Goal: Task Accomplishment & Management: Complete application form

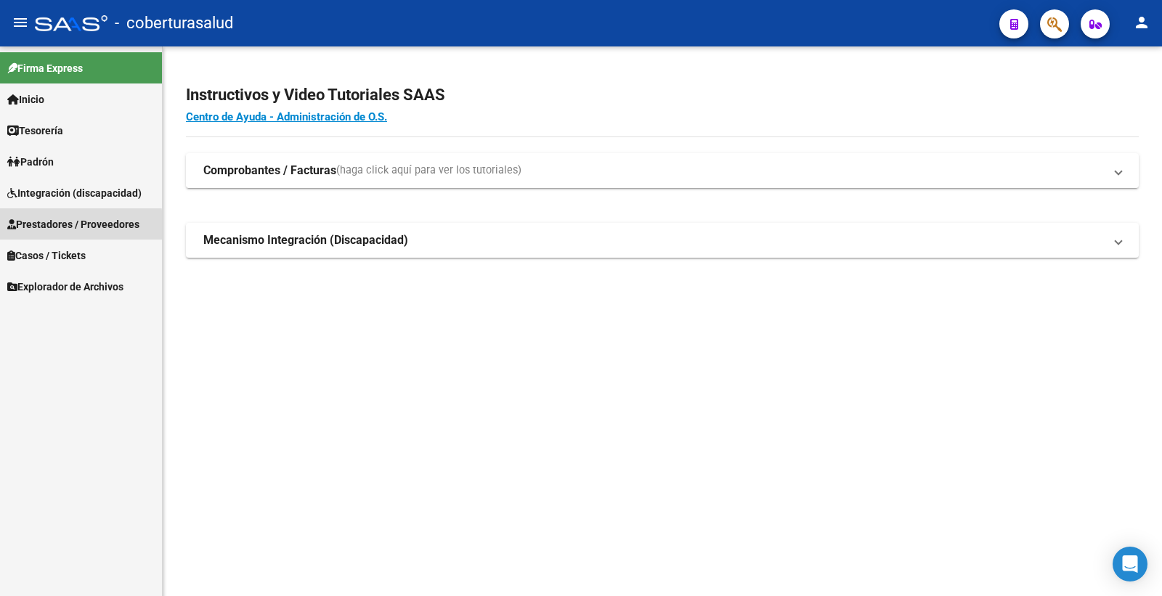
click at [76, 226] on span "Prestadores / Proveedores" at bounding box center [73, 224] width 132 height 16
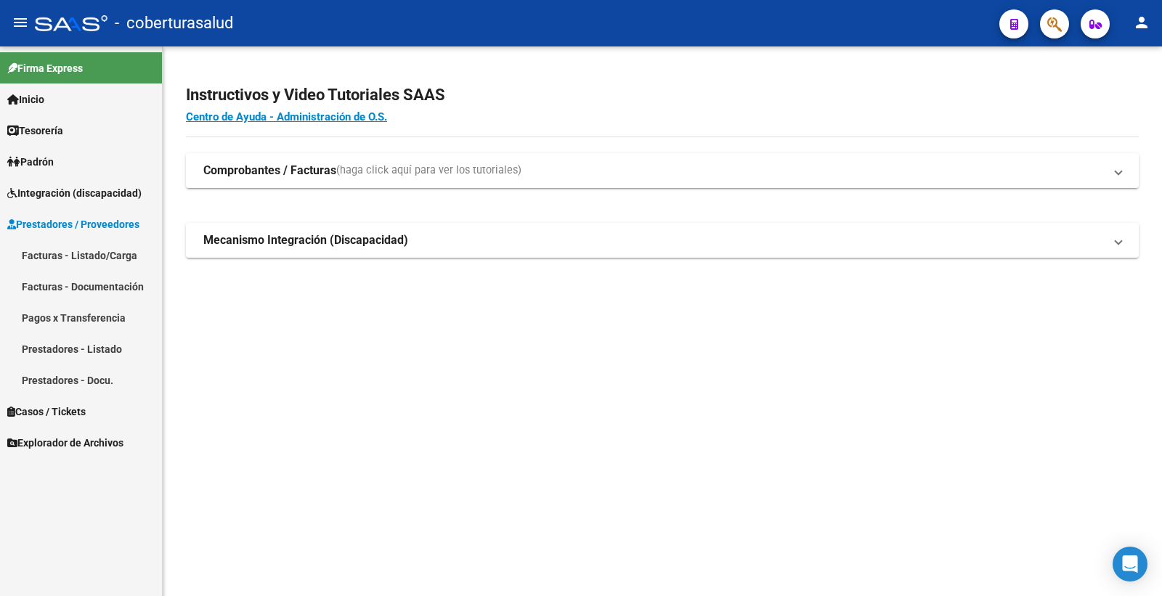
click at [86, 247] on link "Facturas - Listado/Carga" at bounding box center [81, 255] width 162 height 31
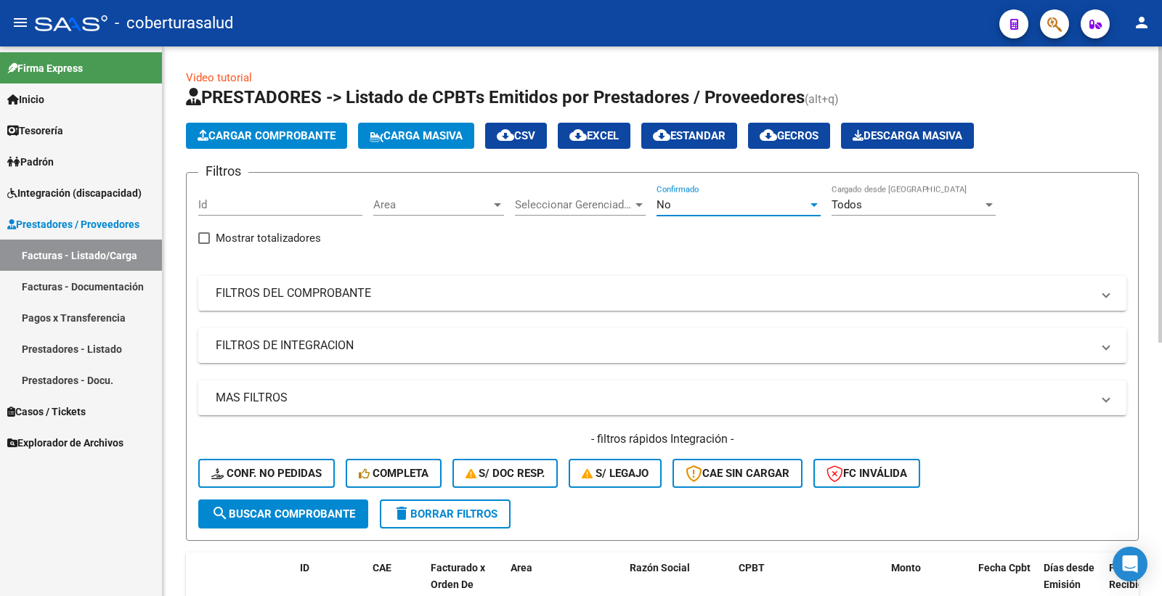
click at [714, 211] on div "No" at bounding box center [731, 204] width 151 height 13
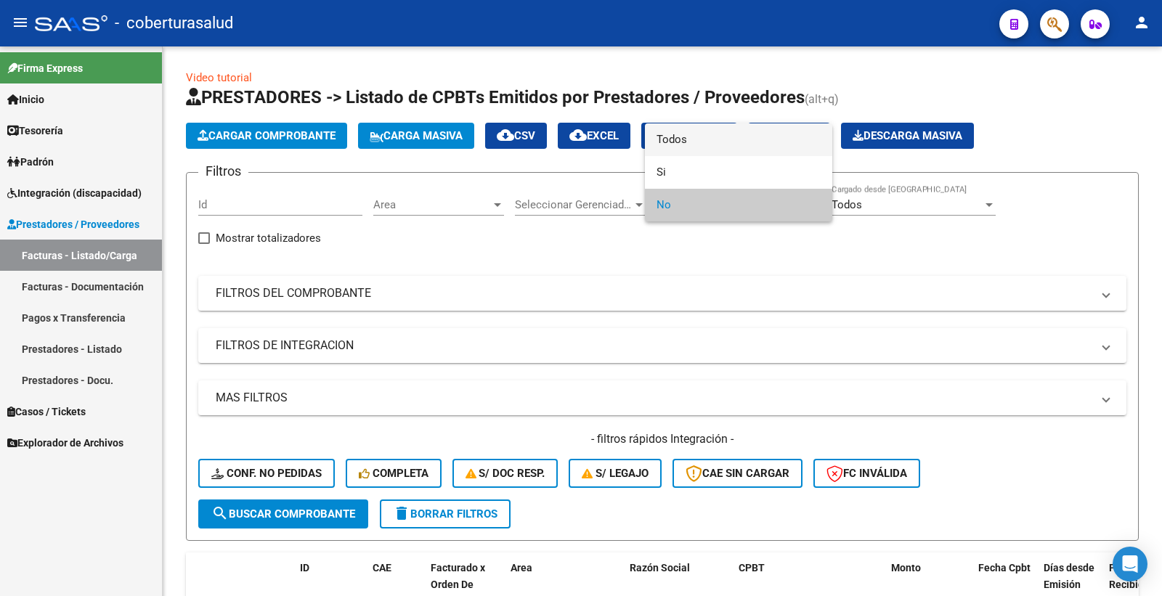
click at [709, 139] on span "Todos" at bounding box center [738, 139] width 164 height 33
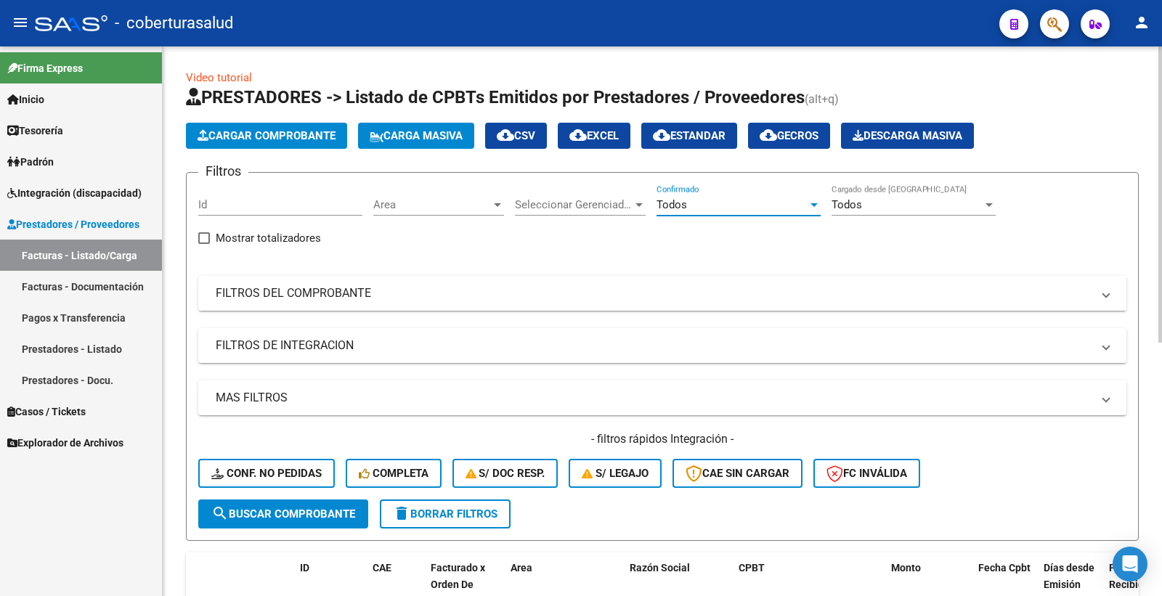
click at [310, 298] on mat-panel-title "FILTROS DEL COMPROBANTE" at bounding box center [654, 293] width 876 height 16
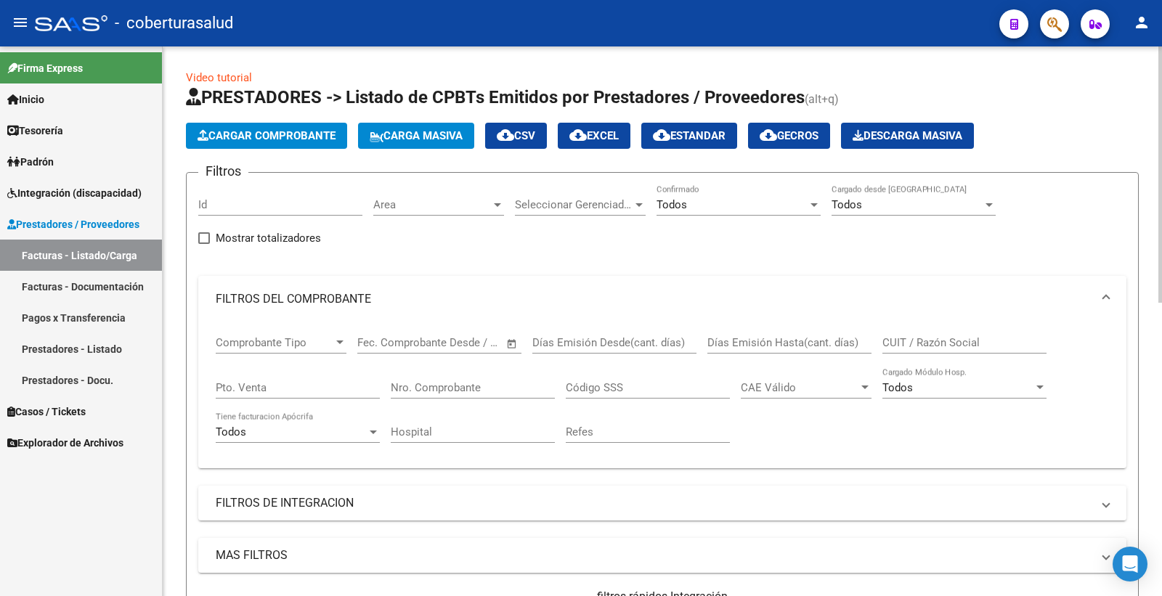
drag, startPoint x: 462, startPoint y: 398, endPoint x: 455, endPoint y: 388, distance: 12.5
click at [461, 397] on div "Nro. Comprobante" at bounding box center [473, 382] width 164 height 31
click at [454, 386] on input "Nro. Comprobante" at bounding box center [473, 387] width 164 height 13
type input "1367"
click at [921, 341] on input "CUIT / Razón Social" at bounding box center [964, 342] width 164 height 13
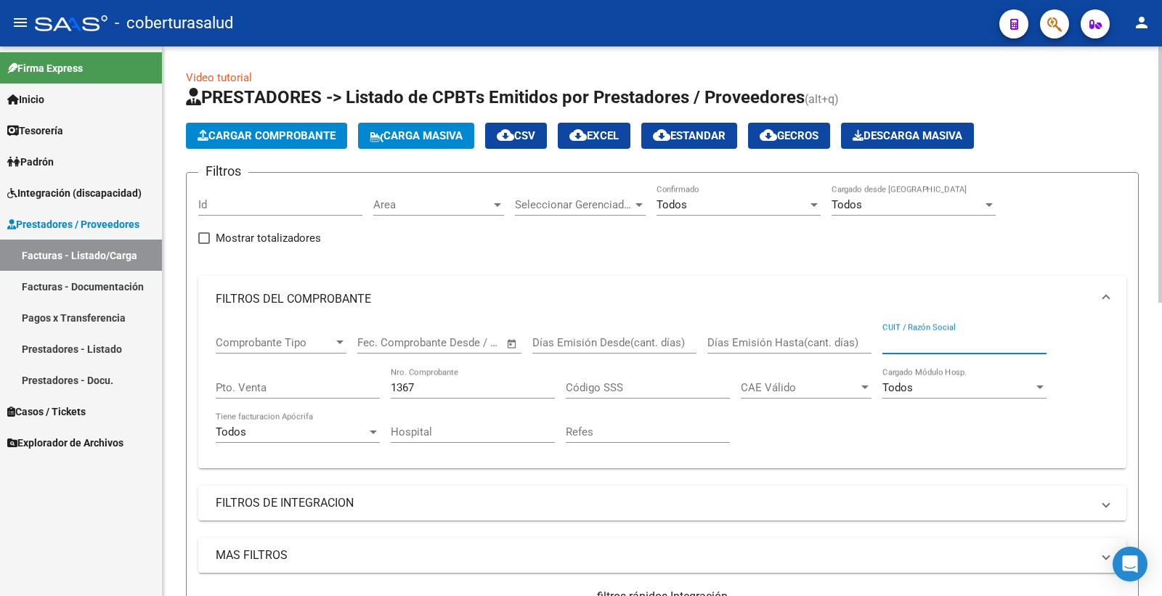
paste input "27317330141"
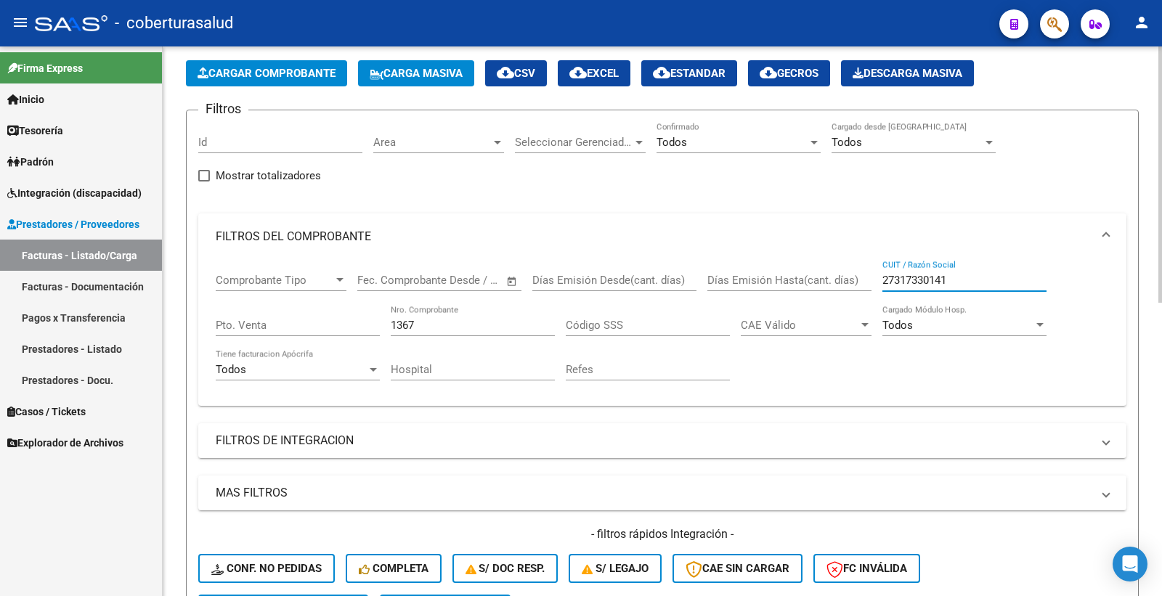
scroll to position [161, 0]
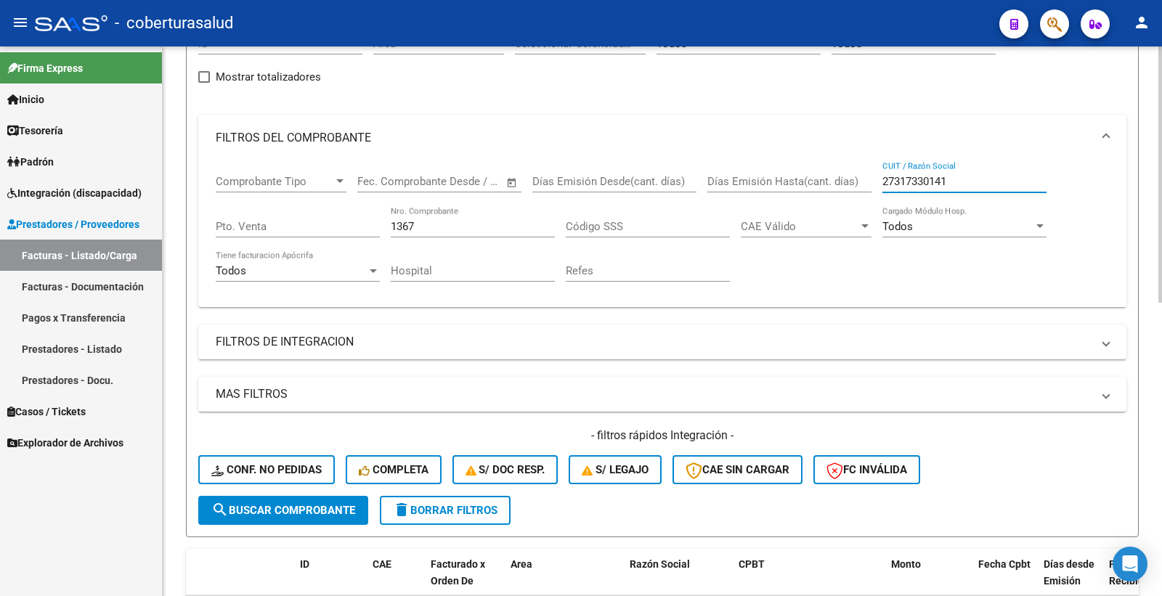
type input "27317330141"
drag, startPoint x: 293, startPoint y: 521, endPoint x: 293, endPoint y: 509, distance: 12.3
click at [293, 521] on button "search Buscar Comprobante" at bounding box center [283, 510] width 170 height 29
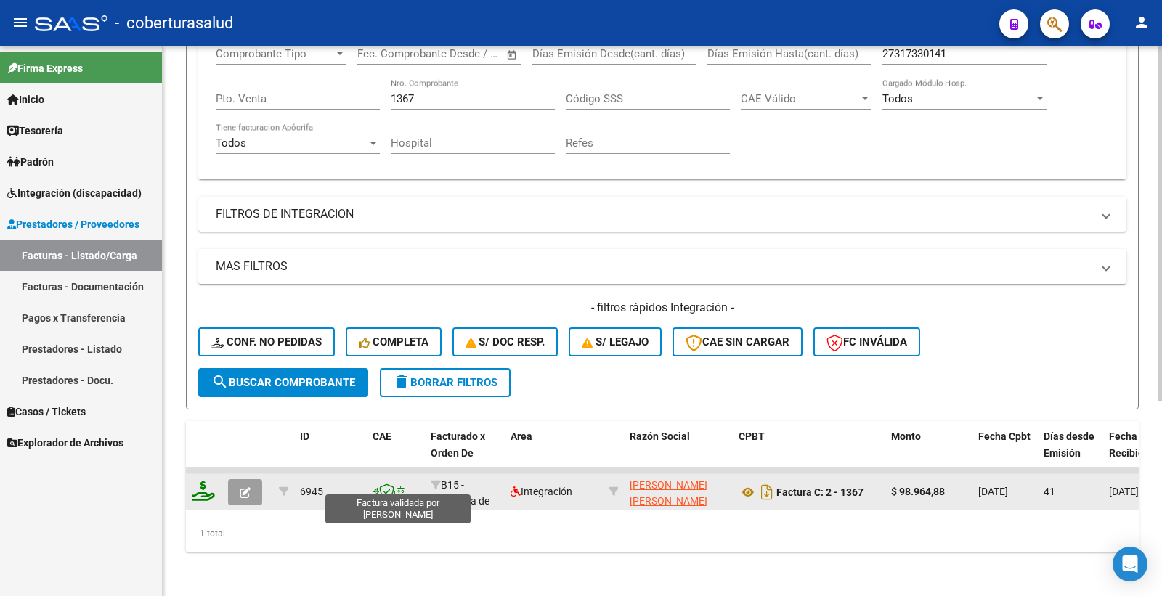
scroll to position [302, 0]
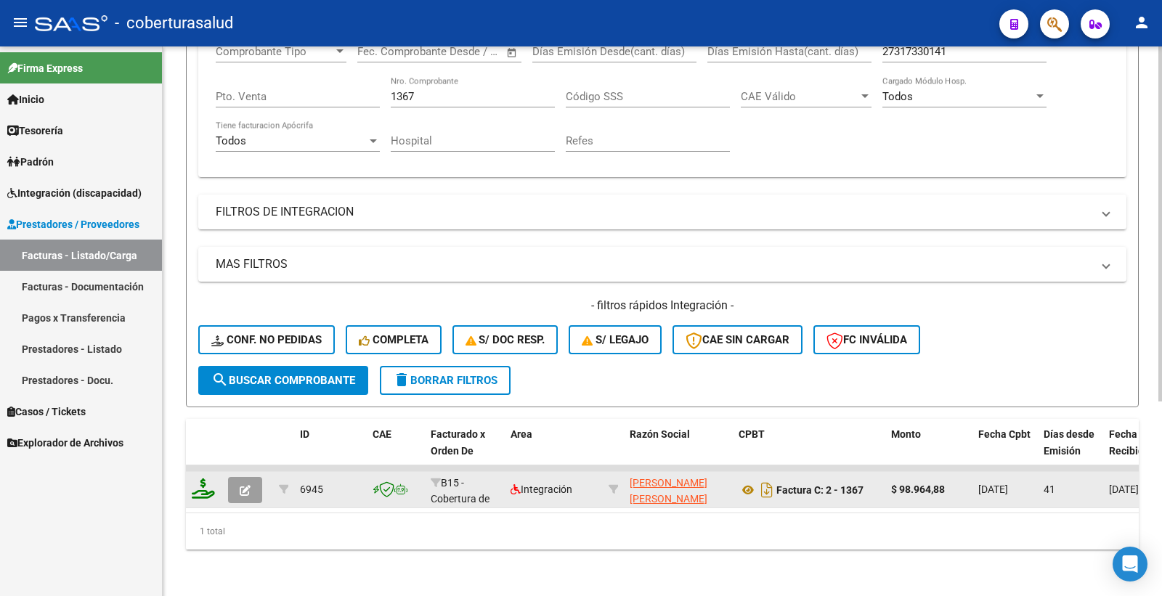
click at [255, 480] on button "button" at bounding box center [245, 490] width 34 height 26
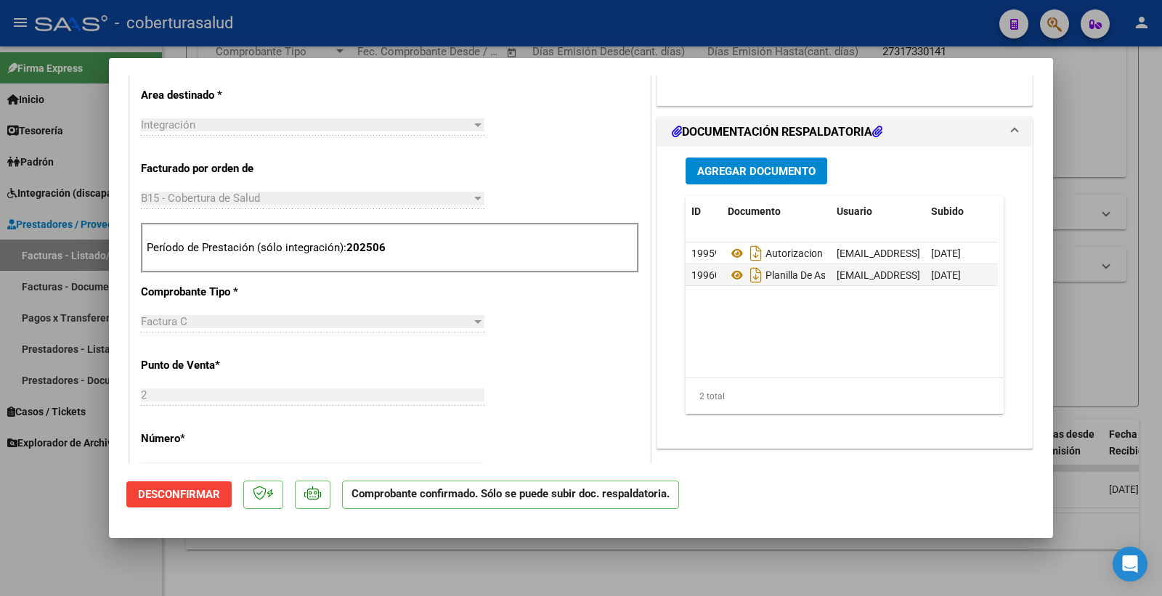
scroll to position [564, 0]
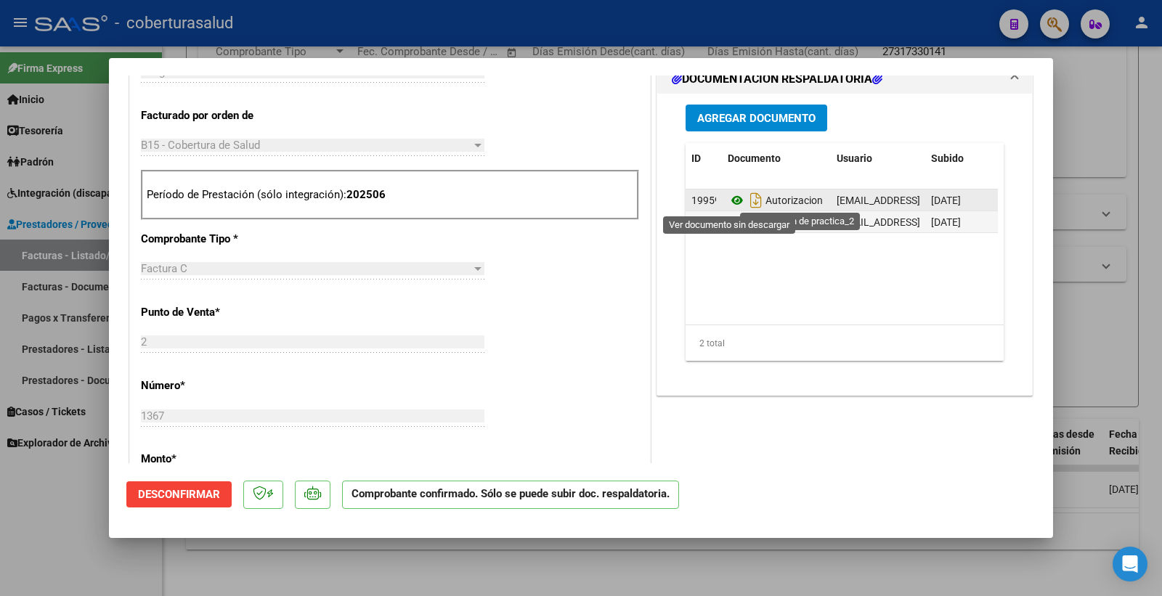
click at [732, 203] on icon at bounding box center [737, 200] width 19 height 17
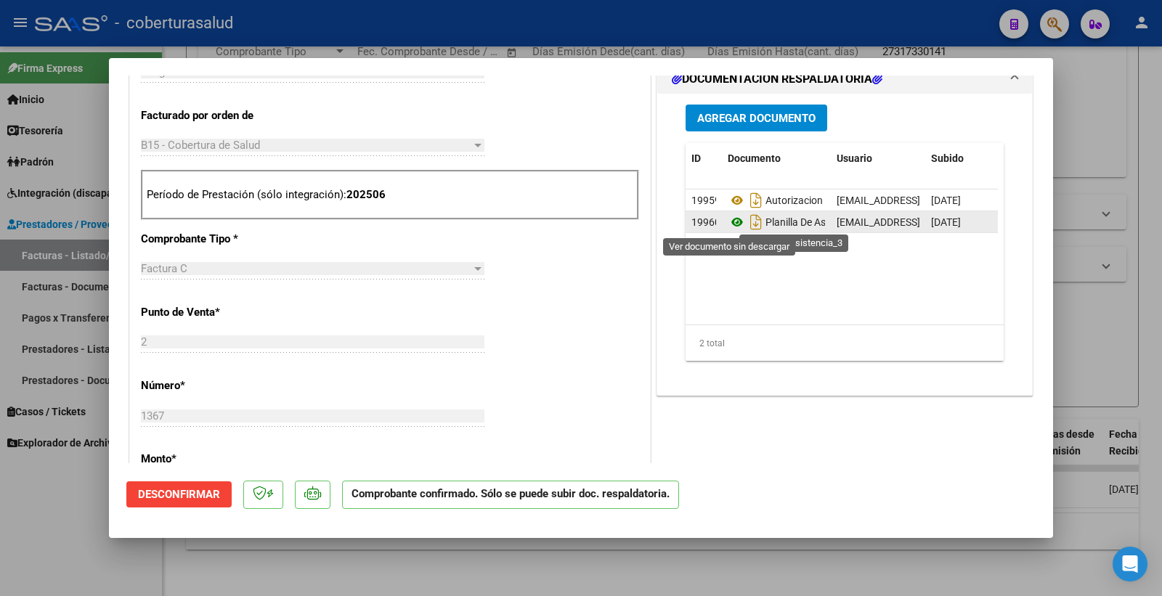
click at [728, 221] on icon at bounding box center [737, 221] width 19 height 17
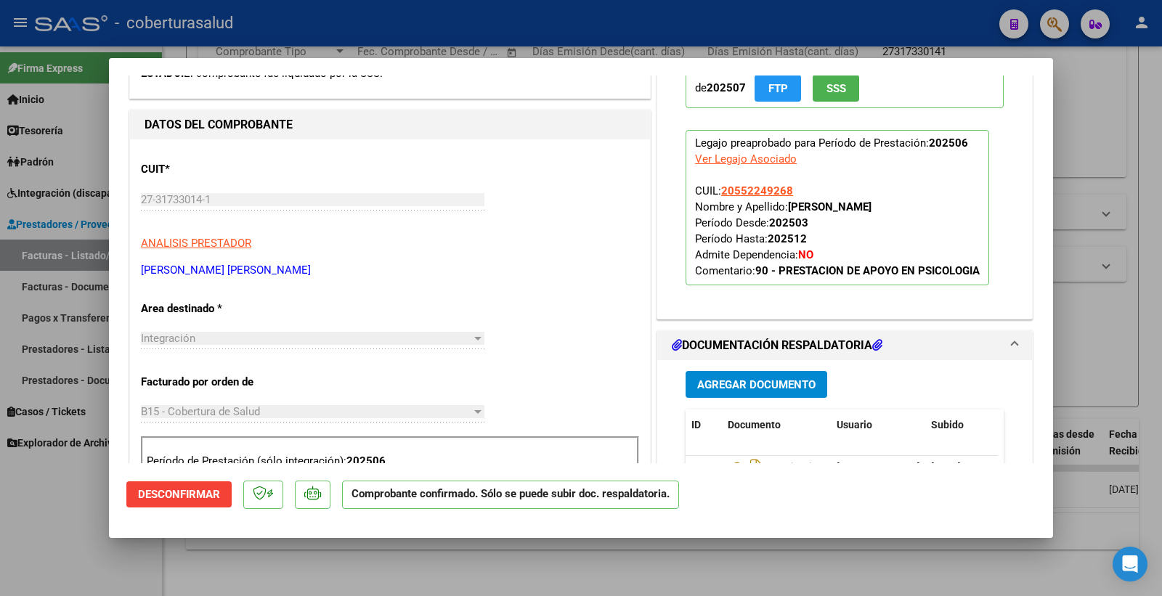
scroll to position [242, 0]
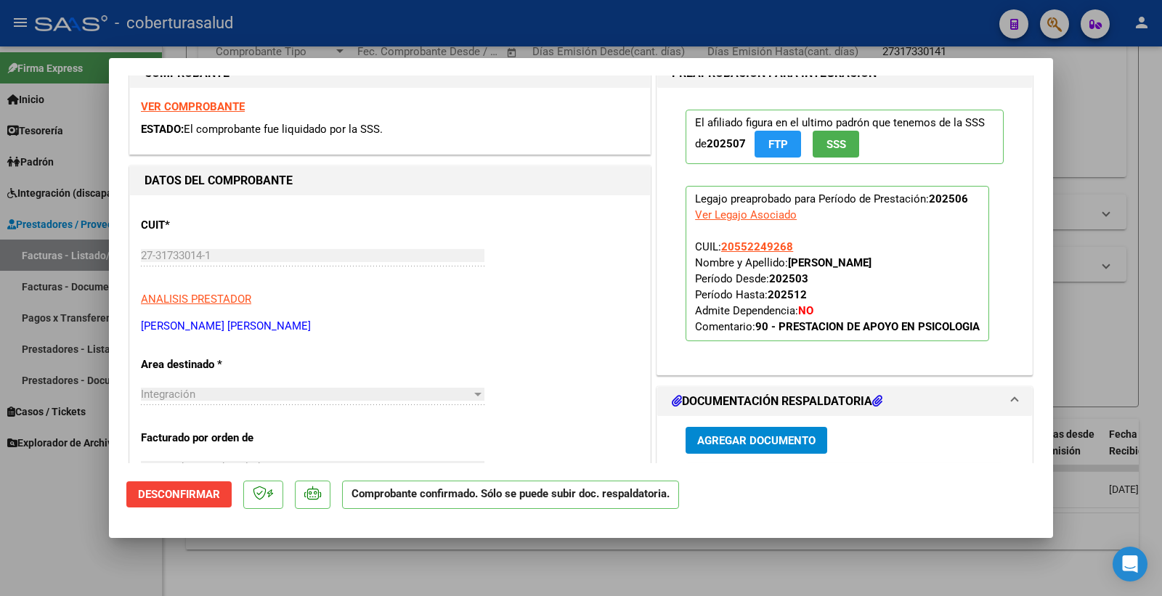
click at [757, 444] on span "Agregar Documento" at bounding box center [756, 440] width 118 height 13
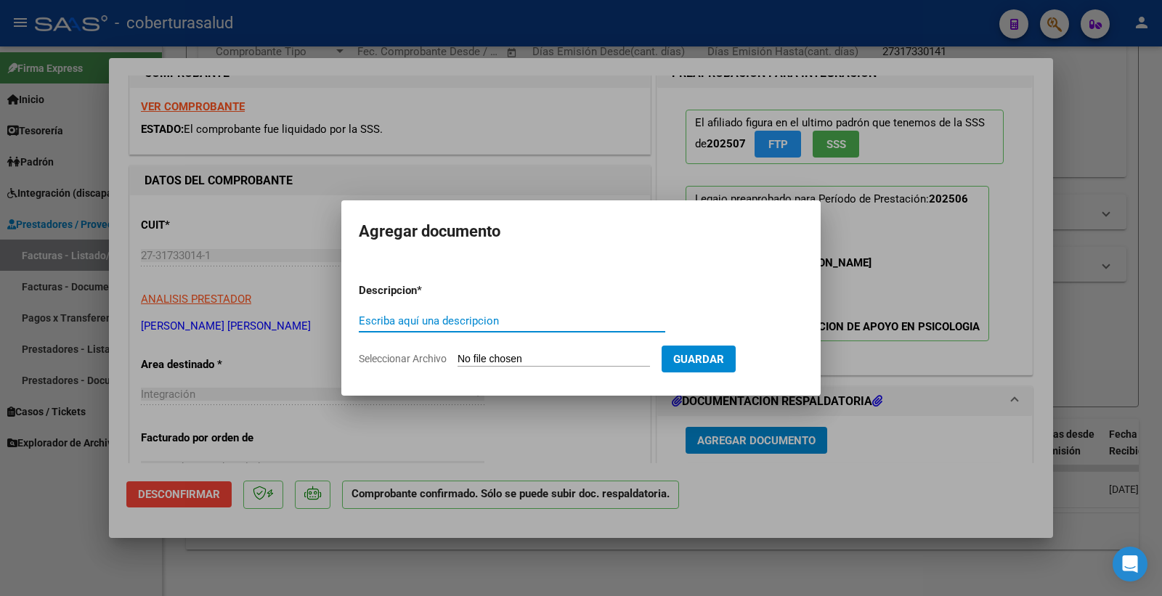
click at [497, 314] on input "Escriba aquí una descripcion" at bounding box center [512, 320] width 306 height 13
type input "p"
type input "PLANILLA"
click at [534, 365] on input "Seleccionar Archivo" at bounding box center [553, 360] width 192 height 14
type input "C:\fakepath\152911-5-Planilla_de_Asistencia.pdf"
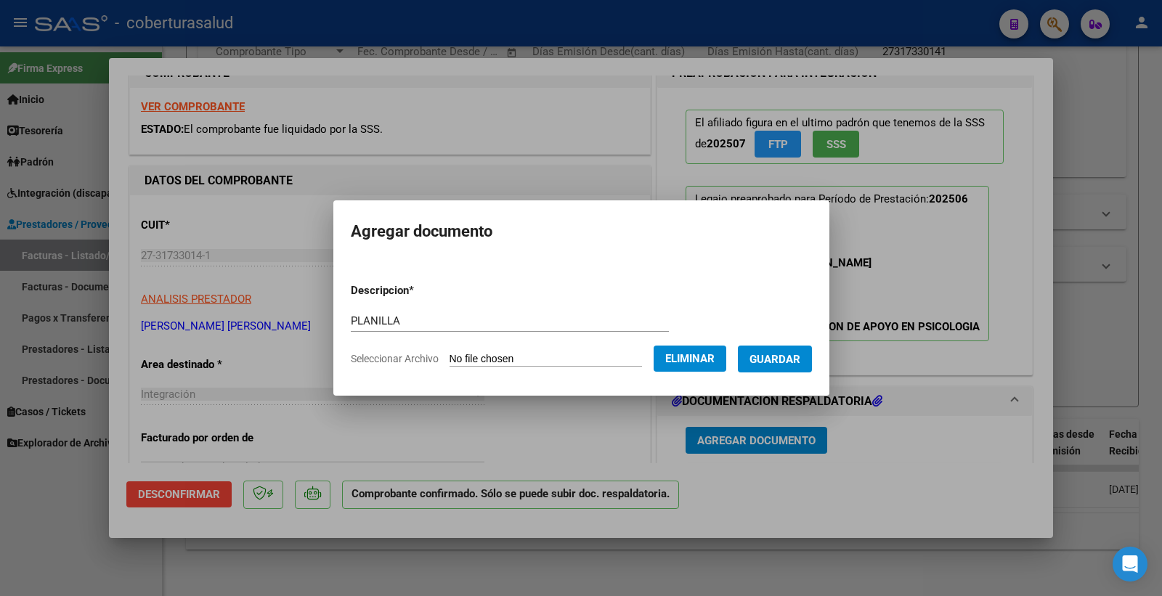
click at [800, 360] on span "Guardar" at bounding box center [774, 359] width 51 height 13
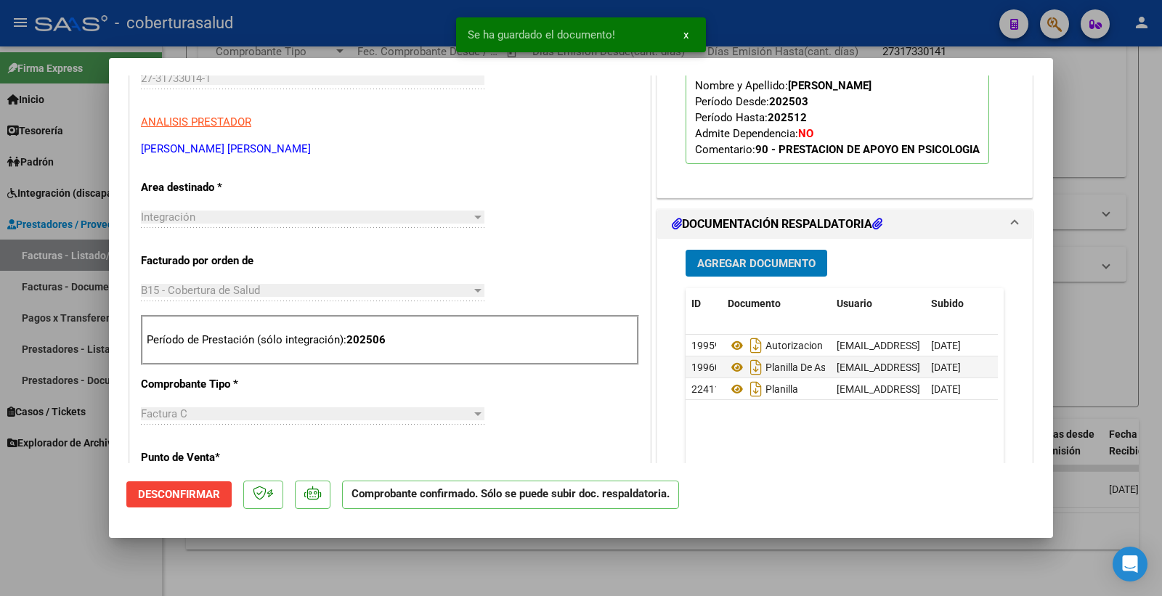
scroll to position [403, 0]
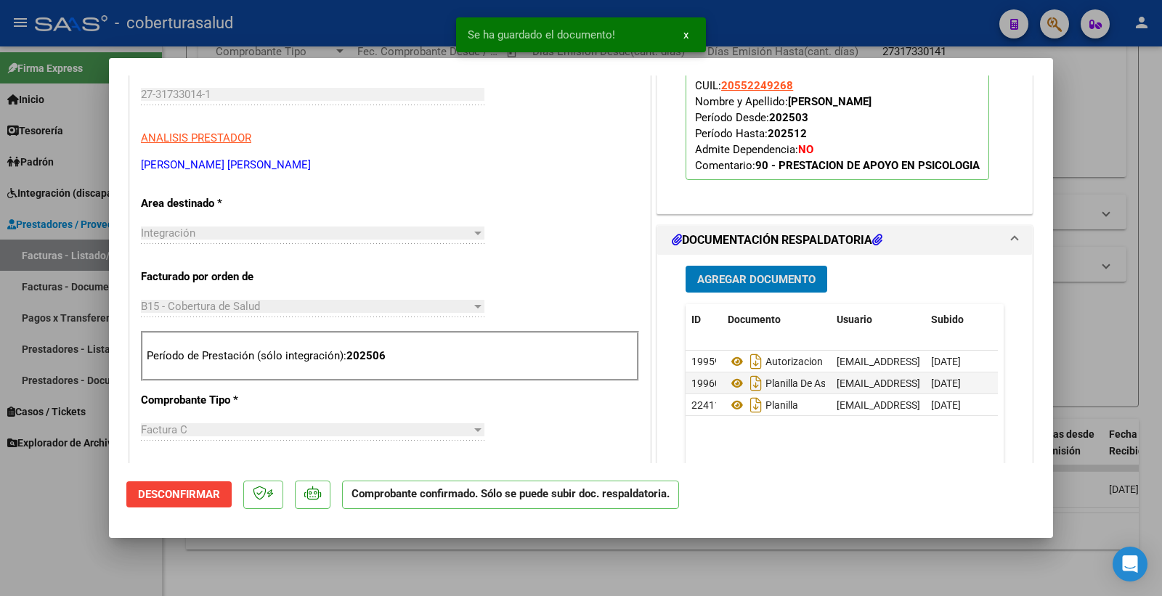
click at [749, 285] on span "Agregar Documento" at bounding box center [756, 279] width 118 height 13
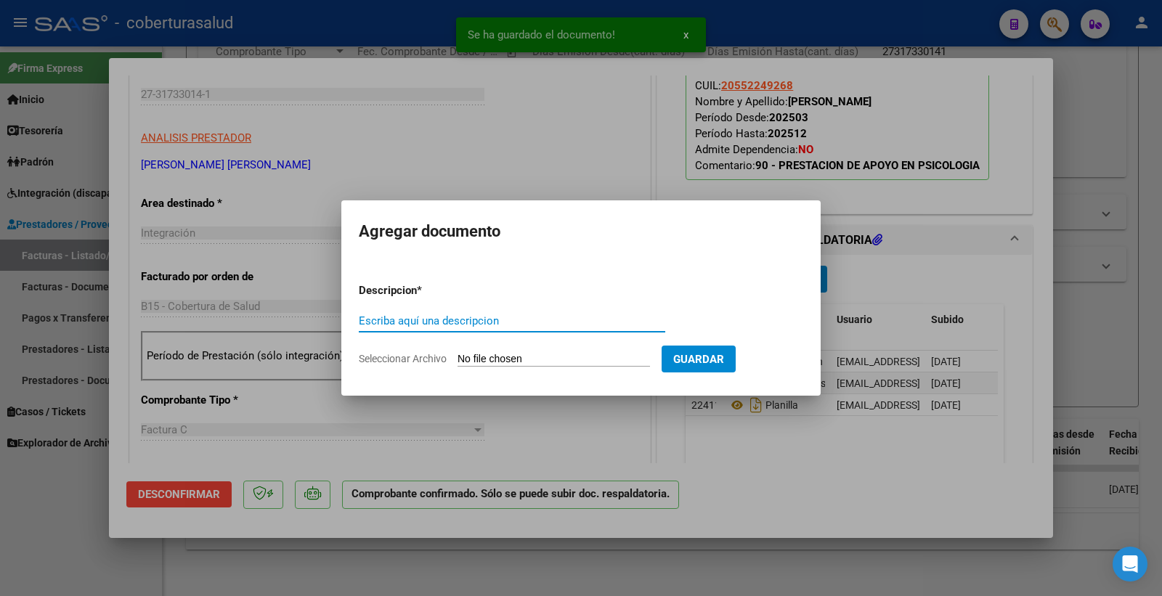
click at [518, 318] on input "Escriba aquí una descripcion" at bounding box center [512, 320] width 306 height 13
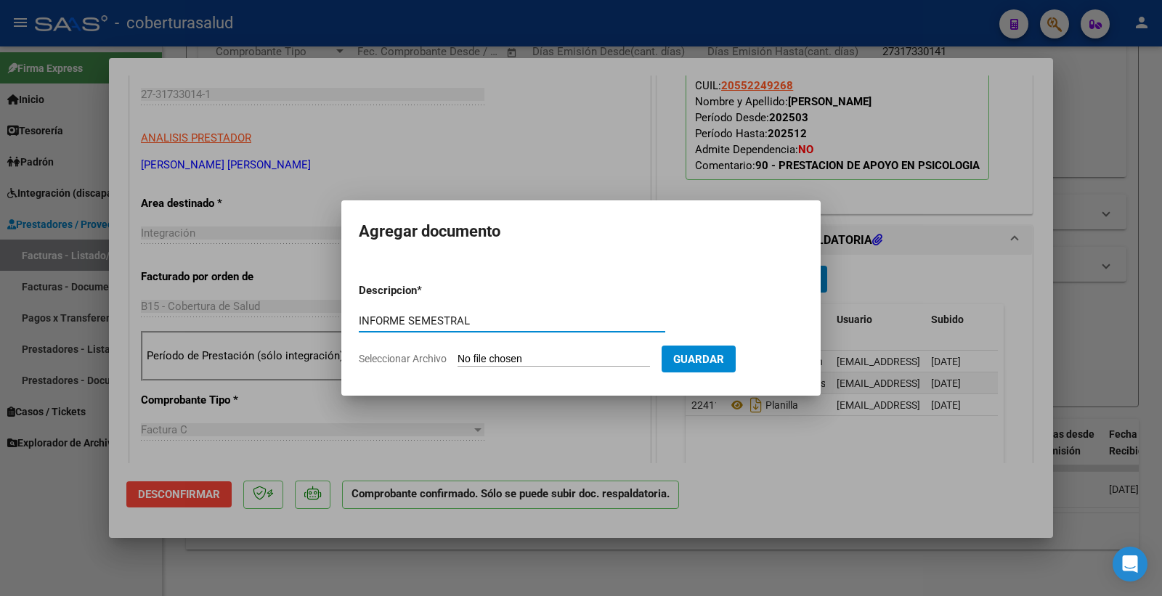
type input "INFORME SEMESTRAL"
click at [534, 361] on input "Seleccionar Archivo" at bounding box center [553, 360] width 192 height 14
type input "C:\fakepath\152911-4-Informe_de_evolucion_semestral.pdf"
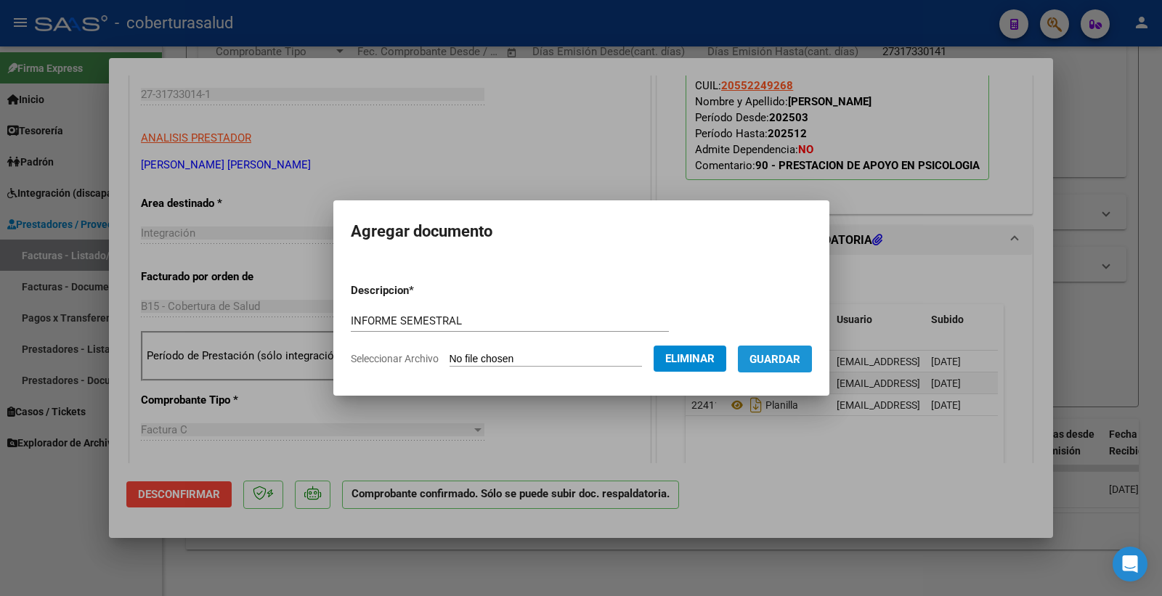
click at [800, 353] on span "Guardar" at bounding box center [774, 359] width 51 height 13
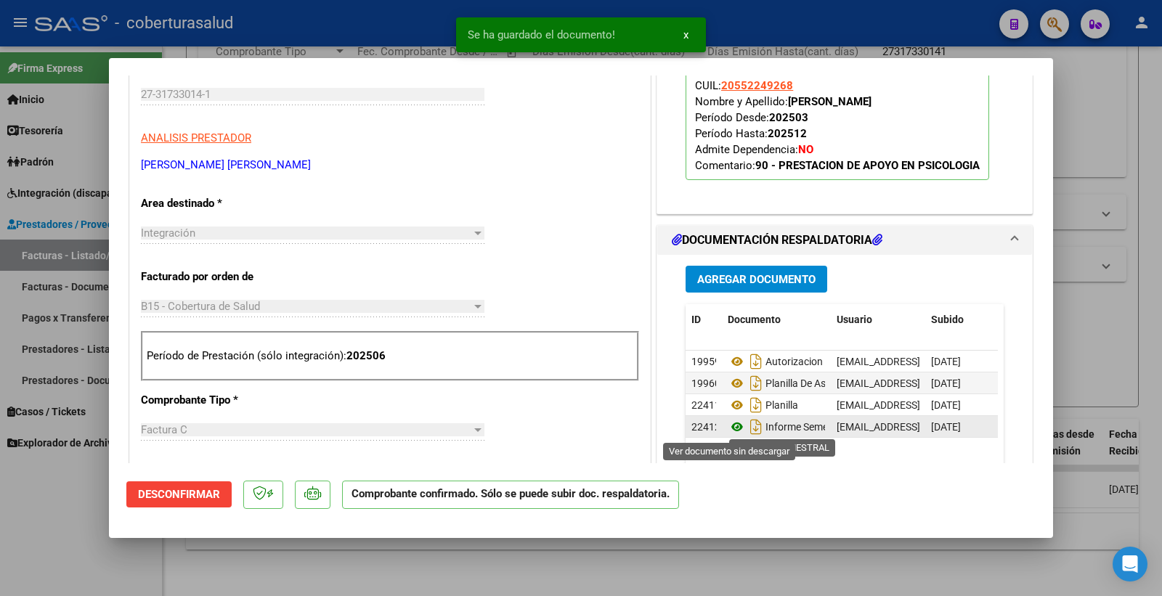
click at [730, 431] on icon at bounding box center [737, 426] width 19 height 17
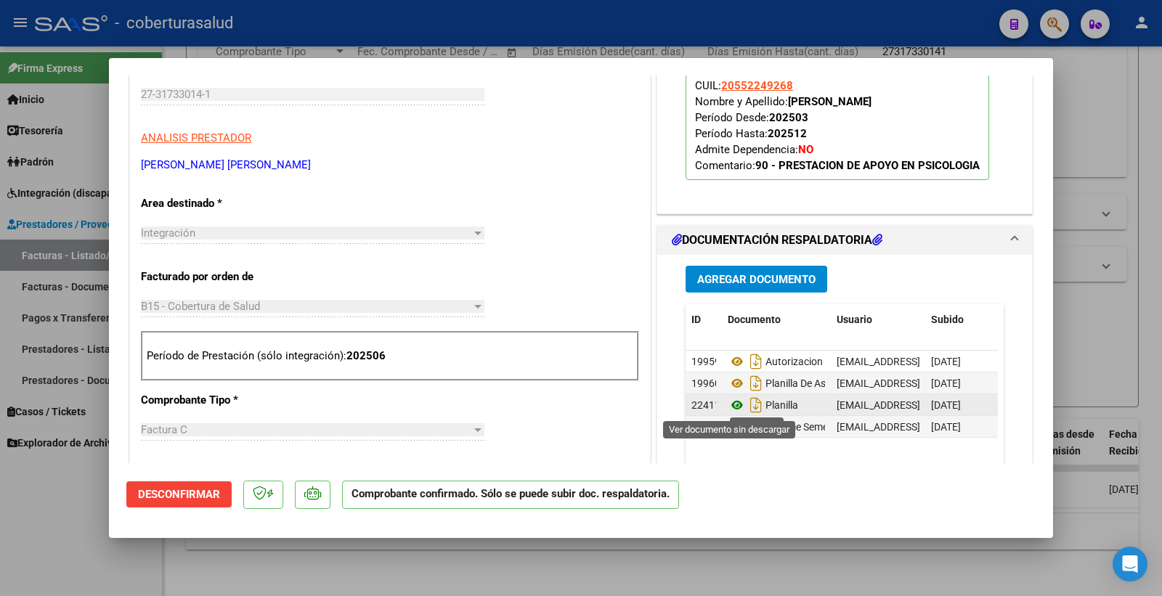
click at [731, 409] on icon at bounding box center [737, 404] width 19 height 17
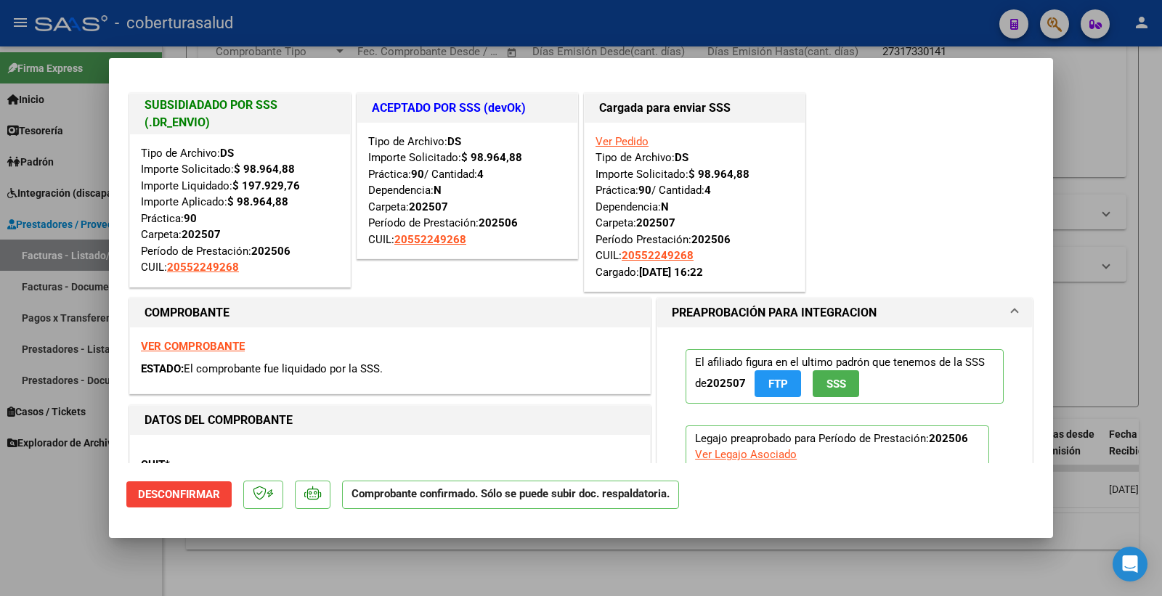
scroll to position [0, 0]
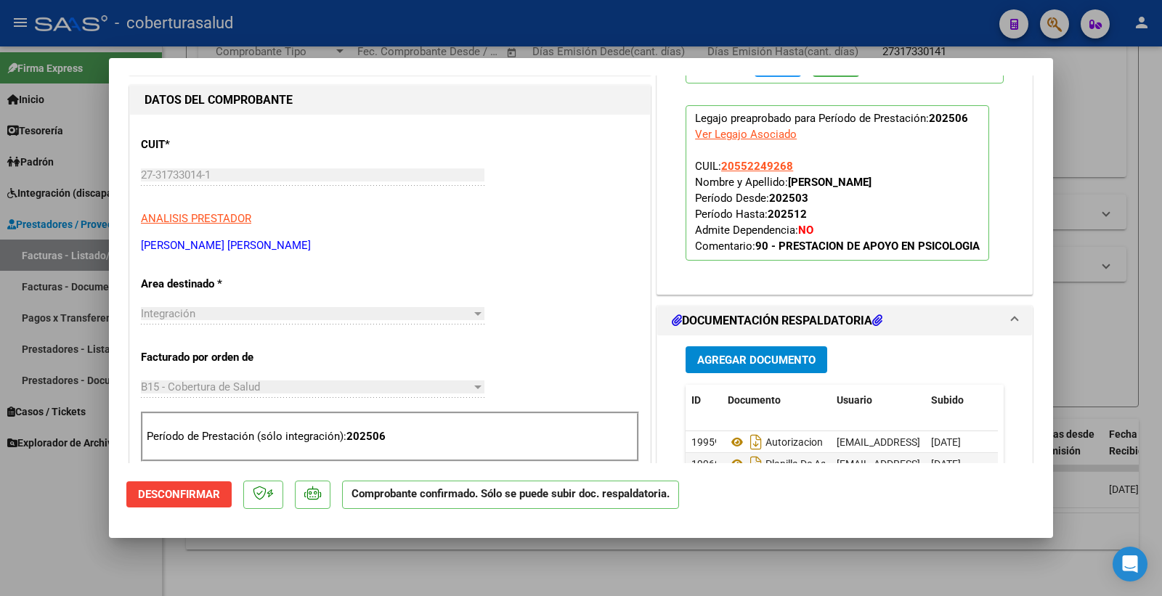
type input "$ 0,00"
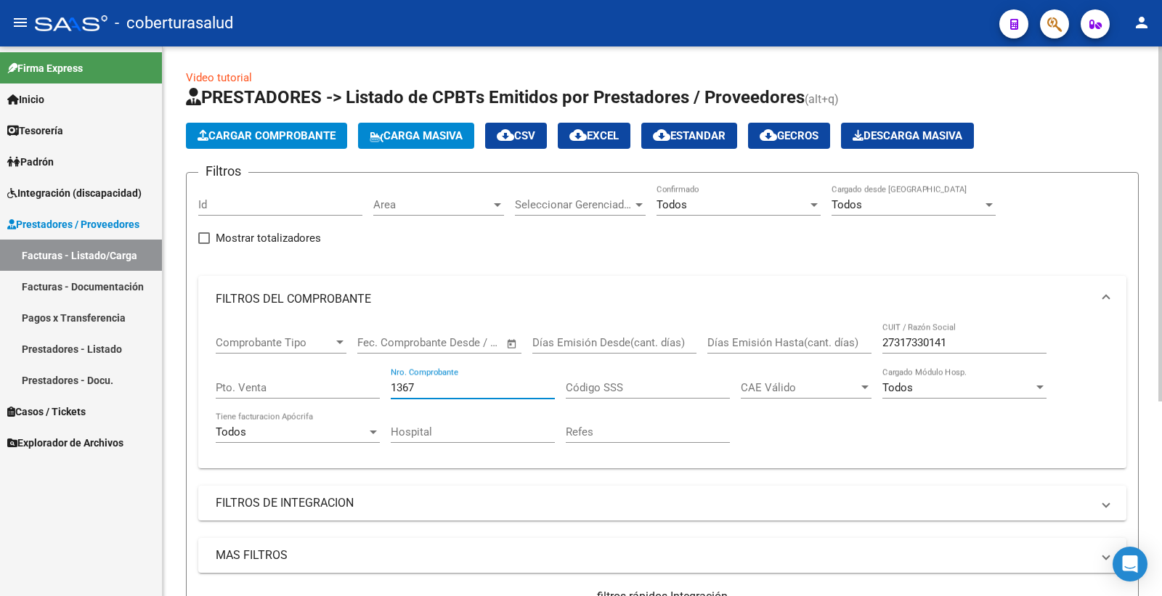
drag, startPoint x: 418, startPoint y: 393, endPoint x: 359, endPoint y: 382, distance: 60.5
click at [359, 382] on div "Comprobante Tipo Comprobante Tipo Fecha inicio – Fecha fin Fec. Comprobante Des…" at bounding box center [662, 389] width 893 height 134
click at [411, 388] on input "Nro. Comprobante" at bounding box center [473, 387] width 164 height 13
paste input "214"
type input "214"
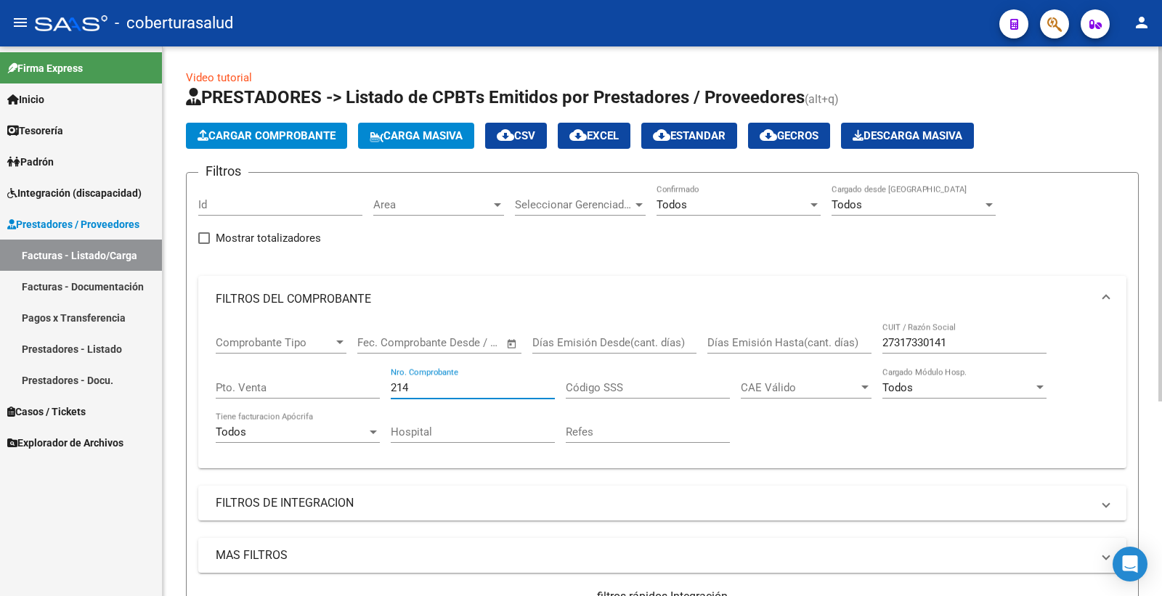
click at [912, 342] on input "27317330141" at bounding box center [964, 342] width 164 height 13
drag, startPoint x: 977, startPoint y: 346, endPoint x: 759, endPoint y: 327, distance: 219.4
click at [786, 341] on div "Comprobante Tipo Comprobante Tipo Fecha inicio – Fecha fin Fec. Comprobante Des…" at bounding box center [662, 389] width 893 height 134
paste input "87405297"
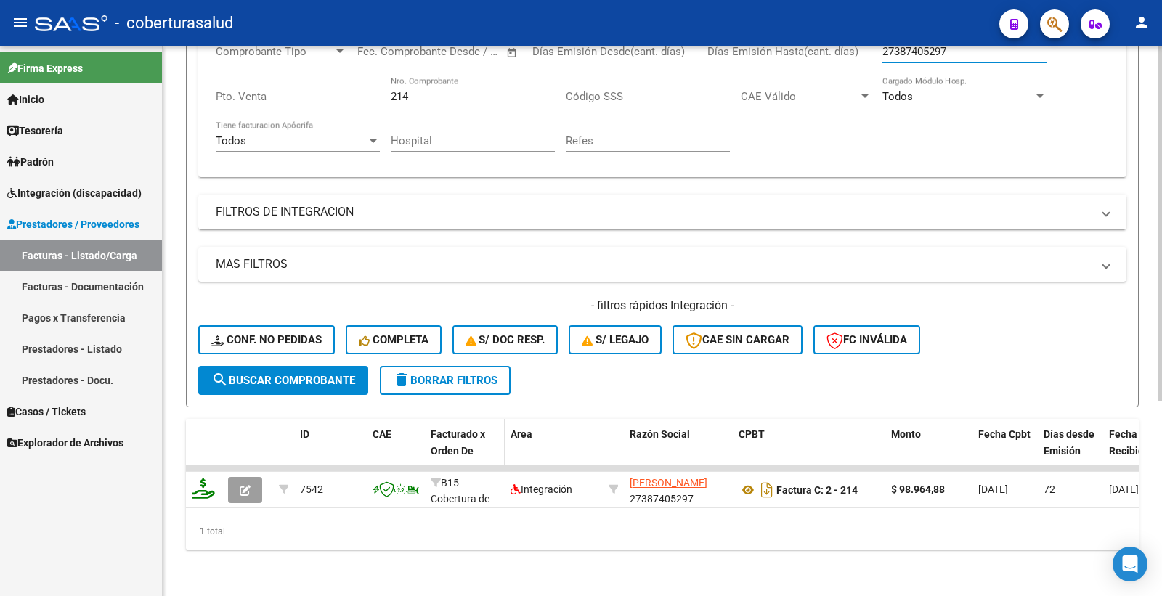
scroll to position [302, 0]
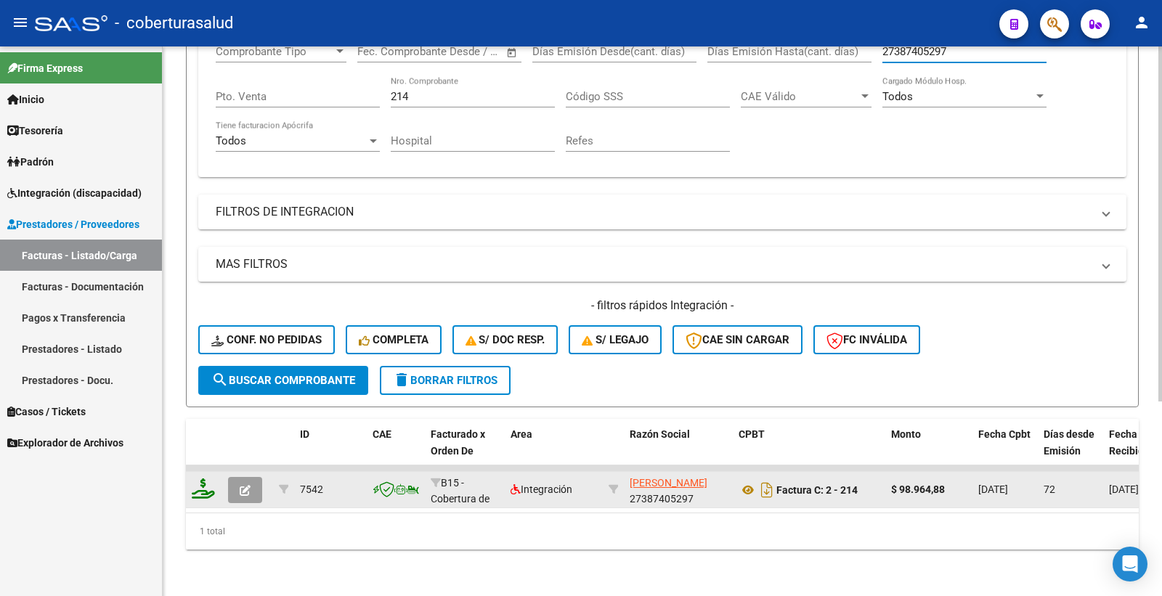
type input "27387405297"
click at [243, 485] on icon "button" at bounding box center [245, 490] width 11 height 11
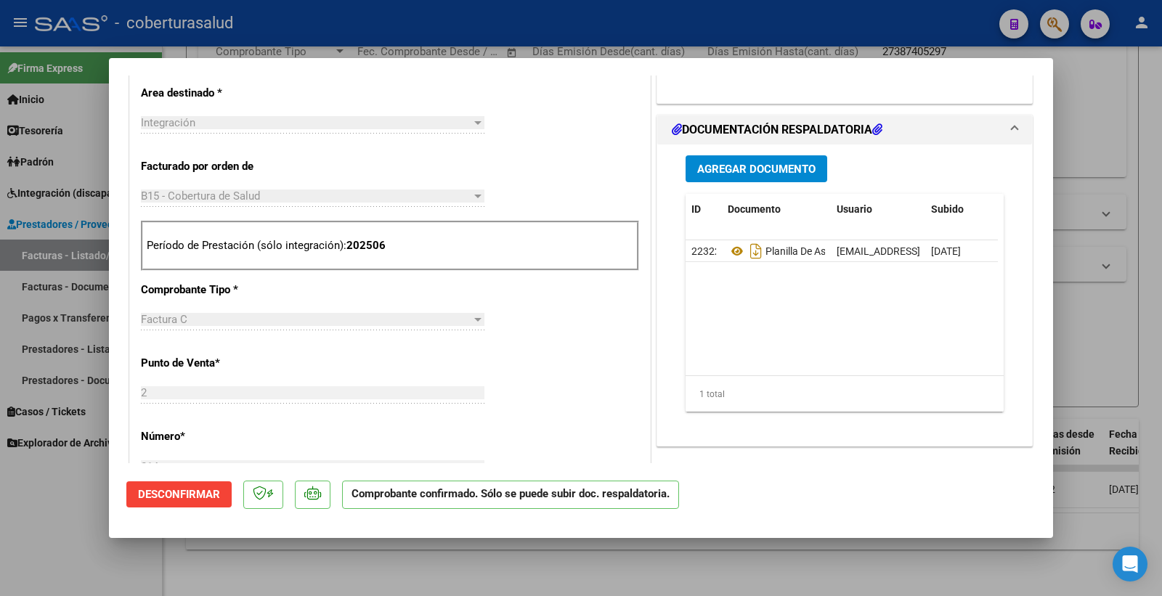
scroll to position [484, 0]
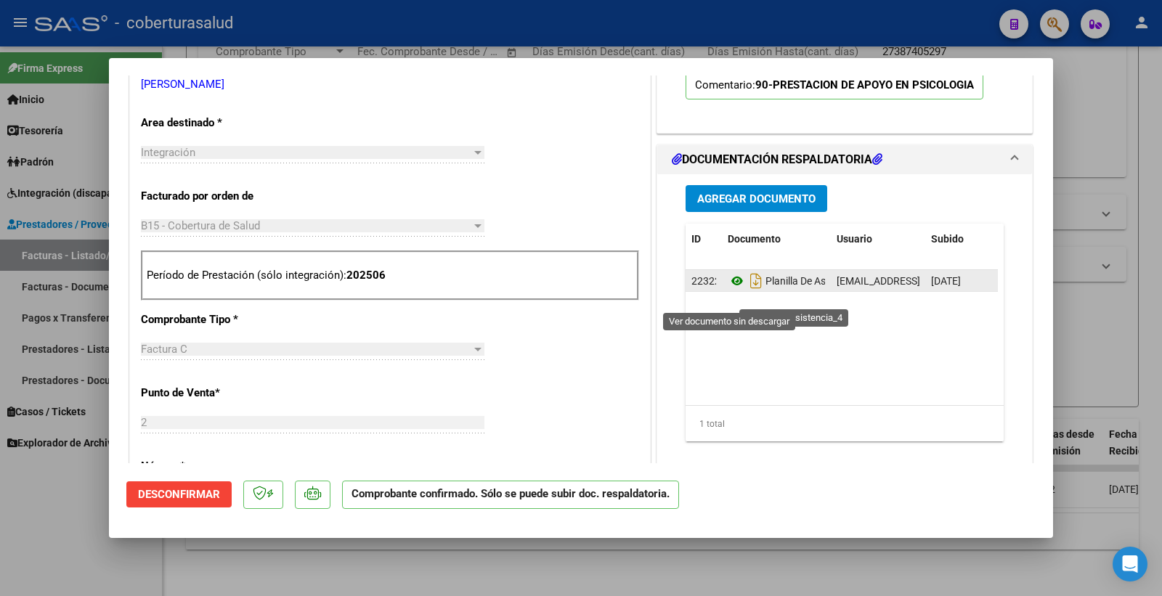
click at [731, 290] on icon at bounding box center [737, 280] width 19 height 17
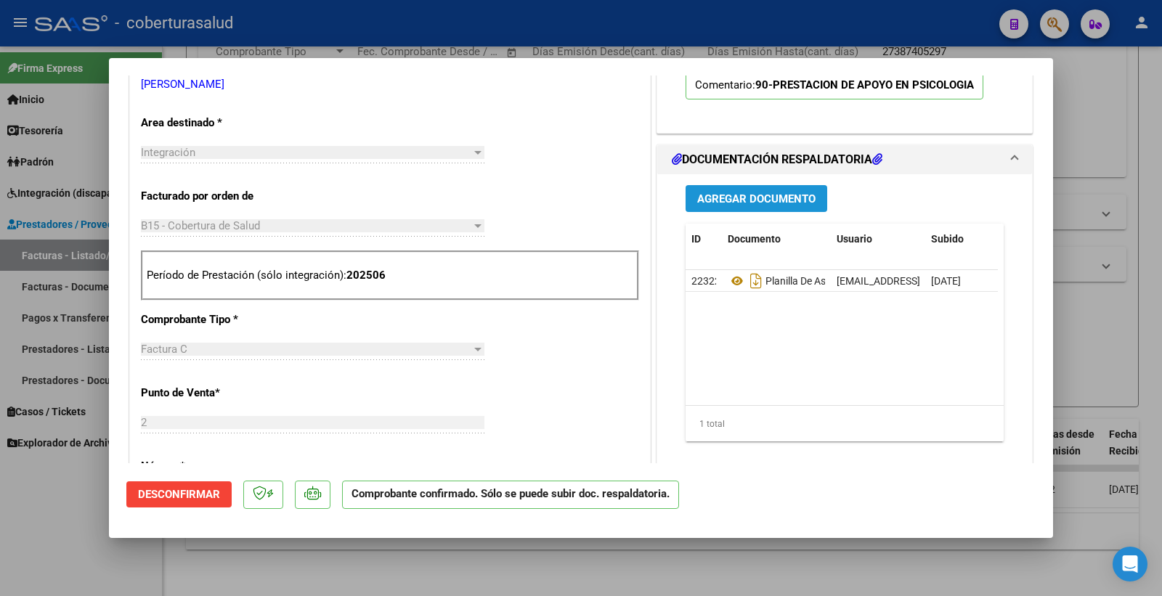
click at [764, 205] on span "Agregar Documento" at bounding box center [756, 198] width 118 height 13
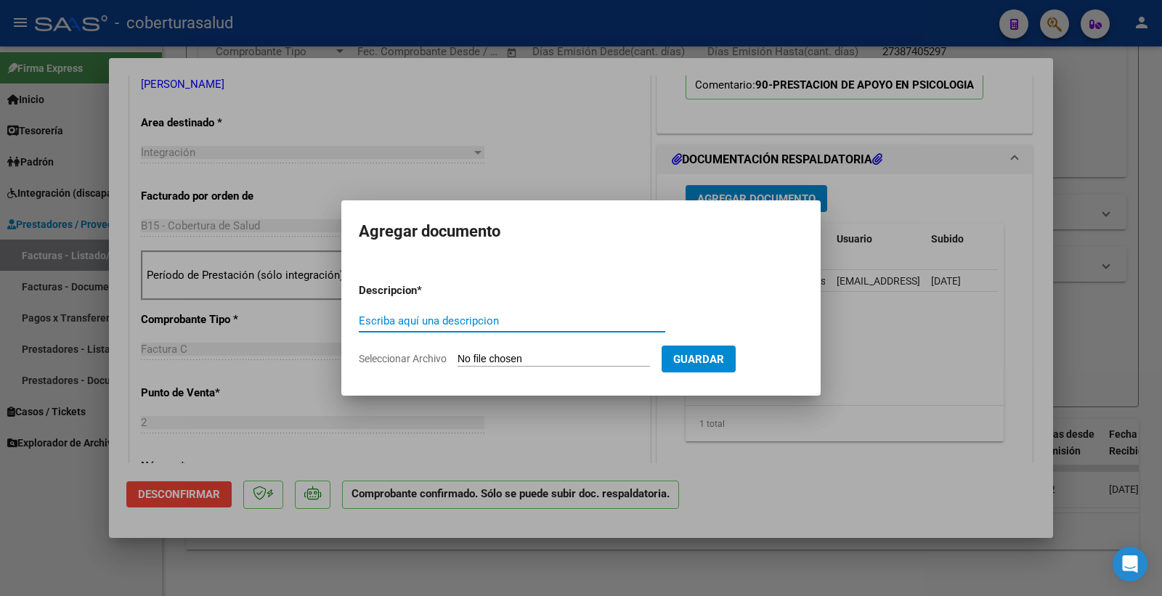
click at [529, 323] on input "Escriba aquí una descripcion" at bounding box center [512, 320] width 306 height 13
type input "INFORME SEMESTRAL"
click at [511, 347] on form "Descripcion * INFORME SEMESTRAL Escriba aquí una descripcion Seleccionar Archiv…" at bounding box center [581, 325] width 444 height 106
click at [517, 362] on input "Seleccionar Archivo" at bounding box center [553, 360] width 192 height 14
type input "C:\fakepath\144087-5-Informe_de_evolucion_semestral.pdf"
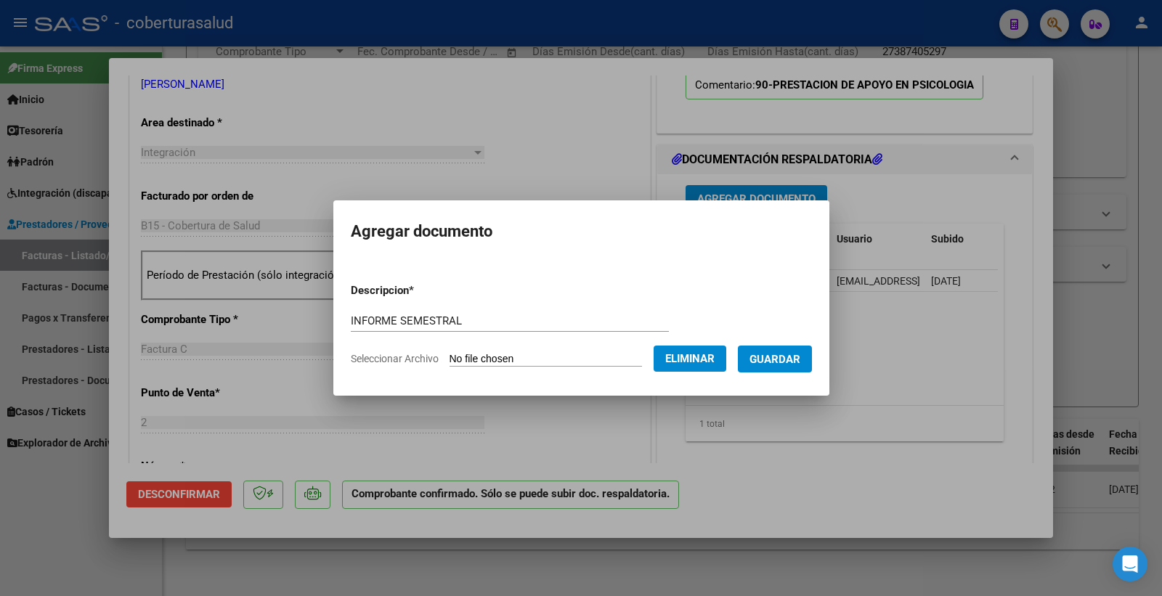
click at [786, 362] on span "Guardar" at bounding box center [774, 359] width 51 height 13
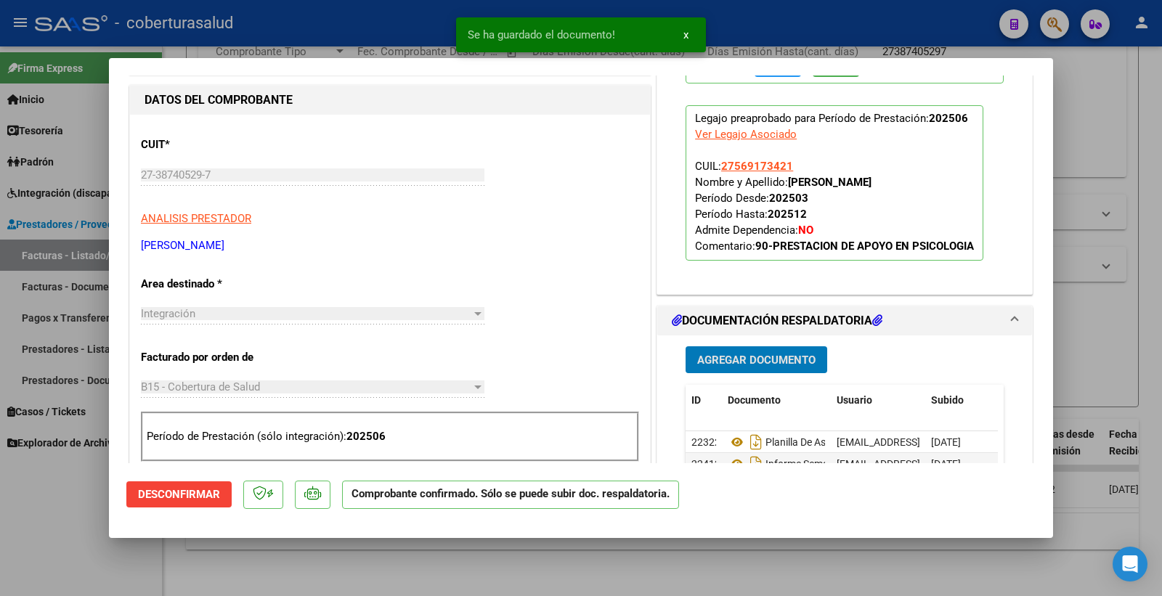
scroll to position [403, 0]
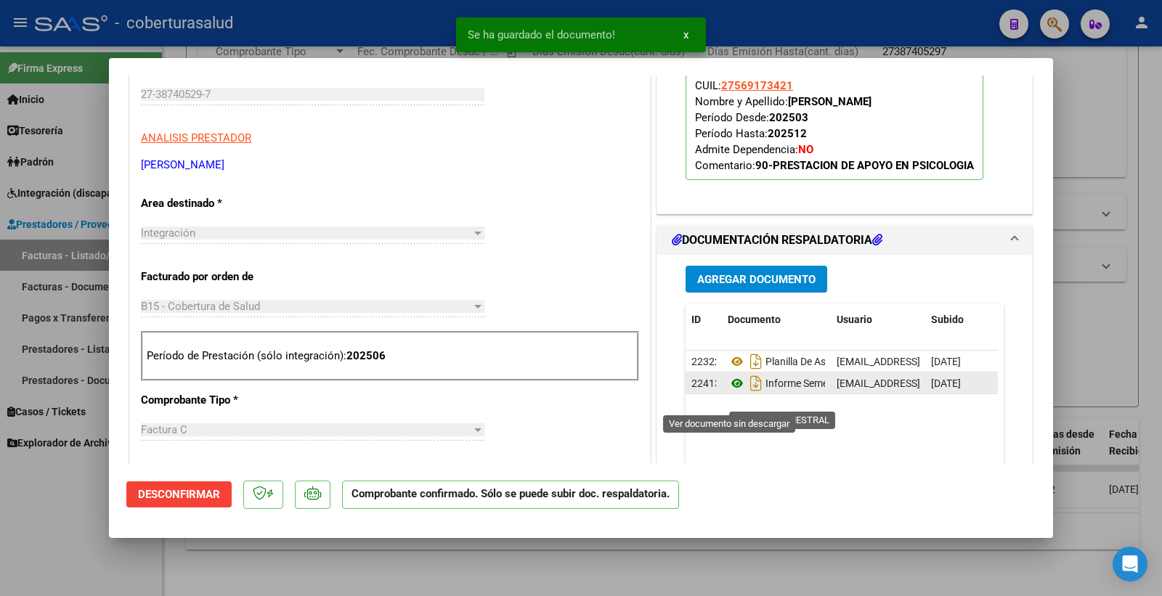
click at [734, 392] on icon at bounding box center [737, 383] width 19 height 17
